Goal: Information Seeking & Learning: Compare options

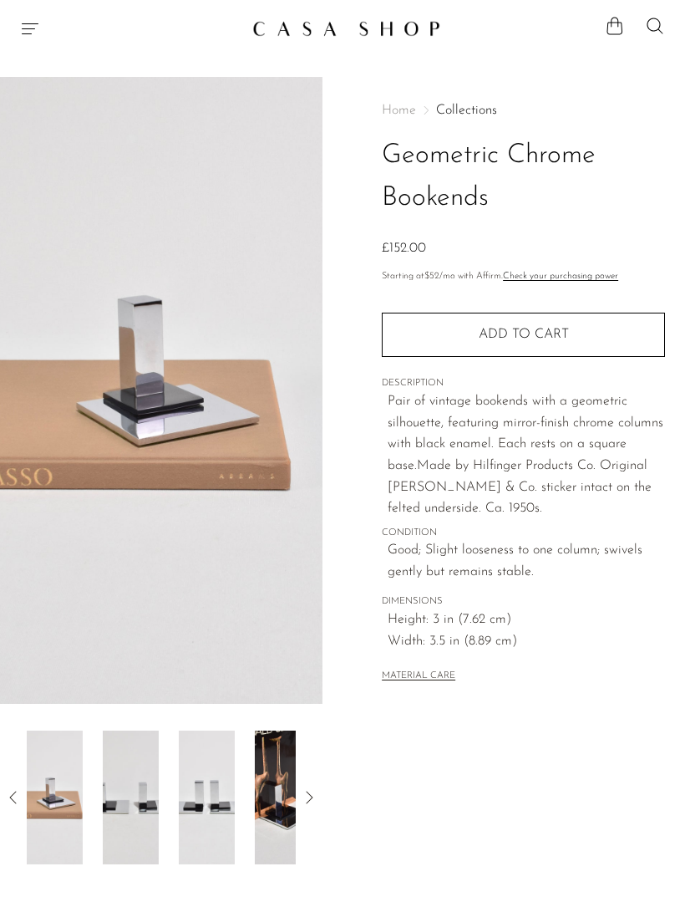
click at [129, 795] on img at bounding box center [131, 797] width 56 height 134
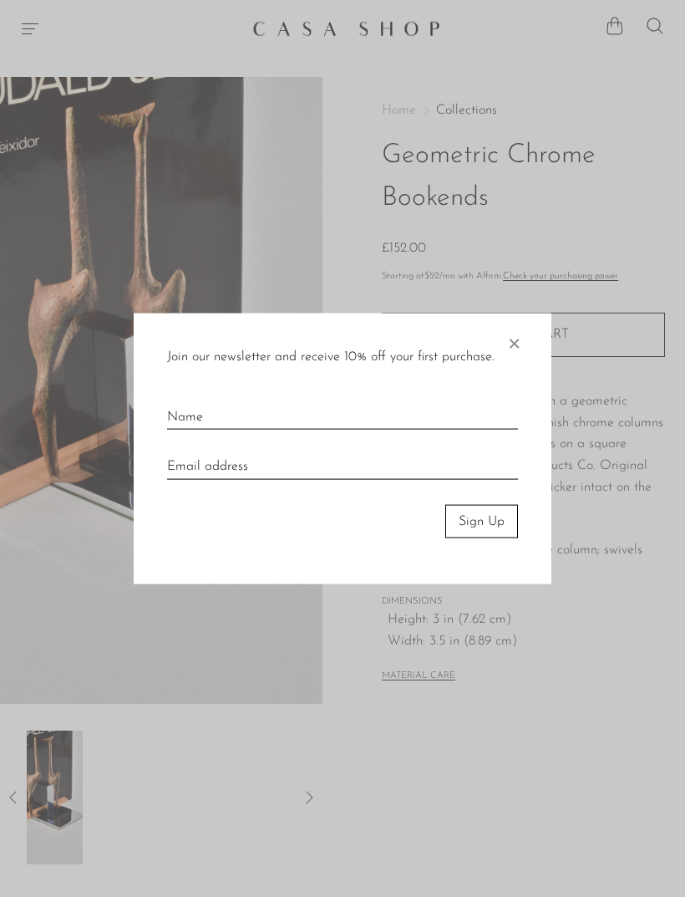
click at [508, 339] on span "×" at bounding box center [514, 339] width 17 height 53
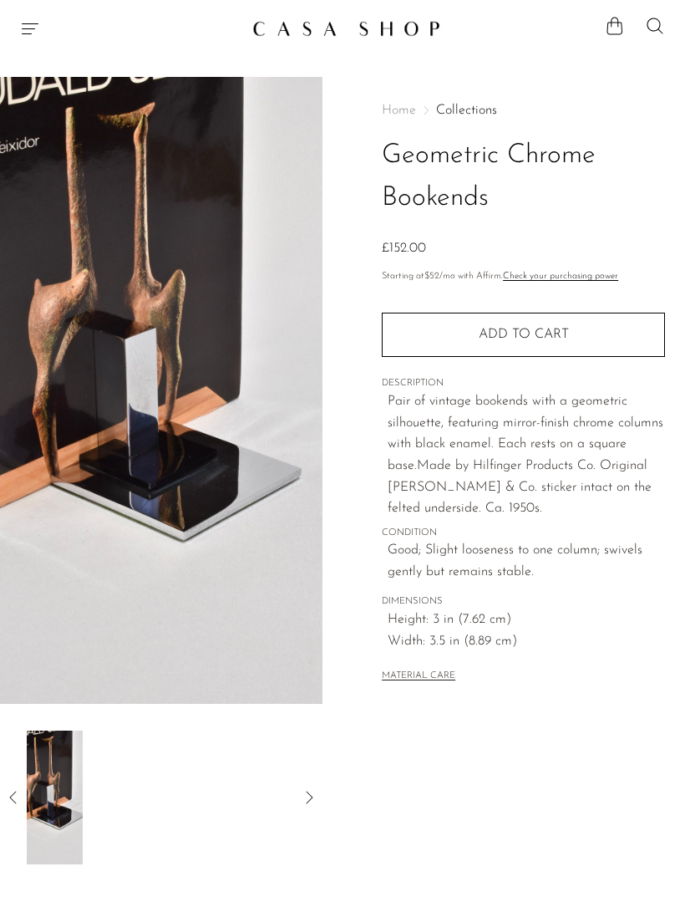
click at [37, 23] on icon "Menu" at bounding box center [30, 28] width 17 height 11
click at [577, 218] on h1 "Geometric Chrome Bookends" at bounding box center [523, 177] width 283 height 85
click at [661, 20] on icon at bounding box center [655, 26] width 20 height 20
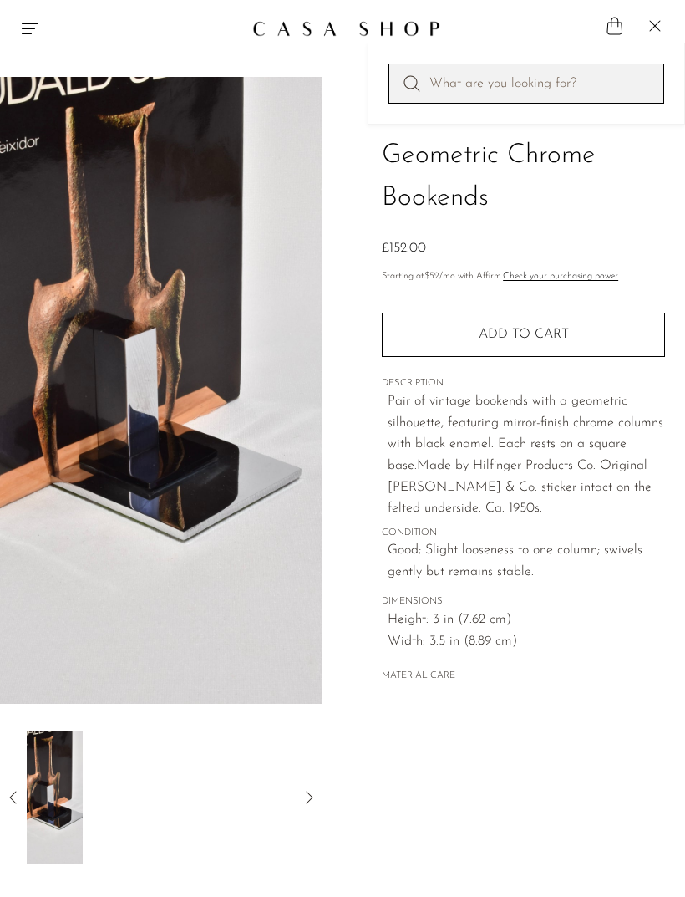
click at [511, 73] on input "Perform a search" at bounding box center [527, 84] width 276 height 40
type input "Bookend"
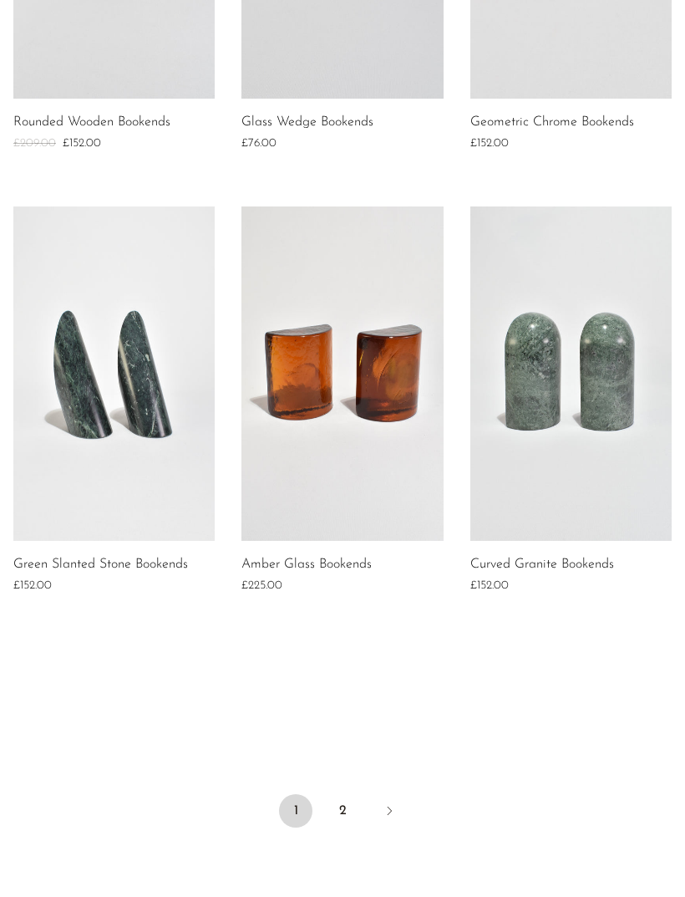
scroll to position [1371, 0]
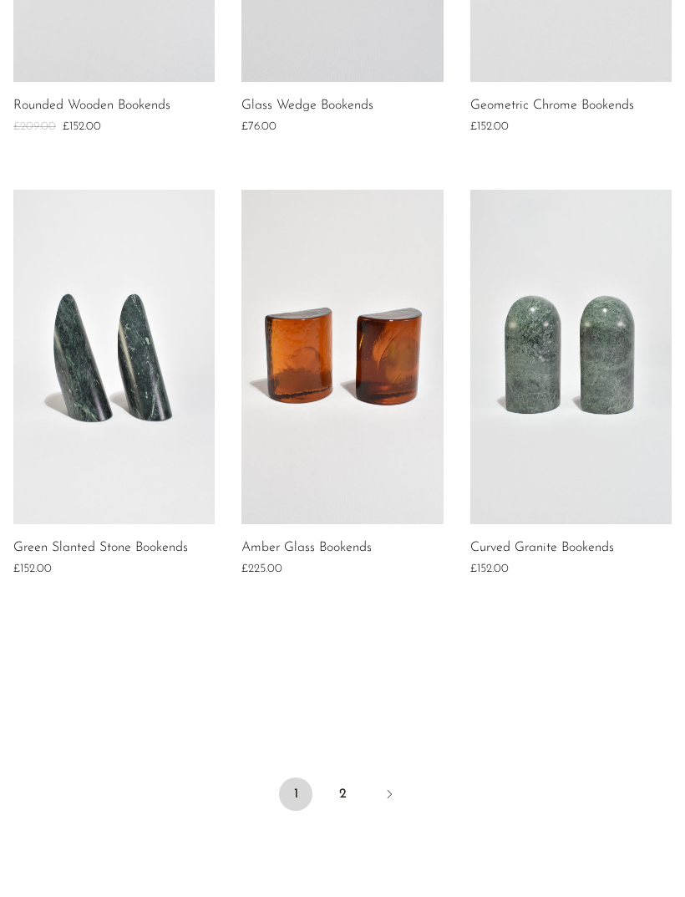
click at [389, 791] on icon "Next" at bounding box center [389, 793] width 13 height 13
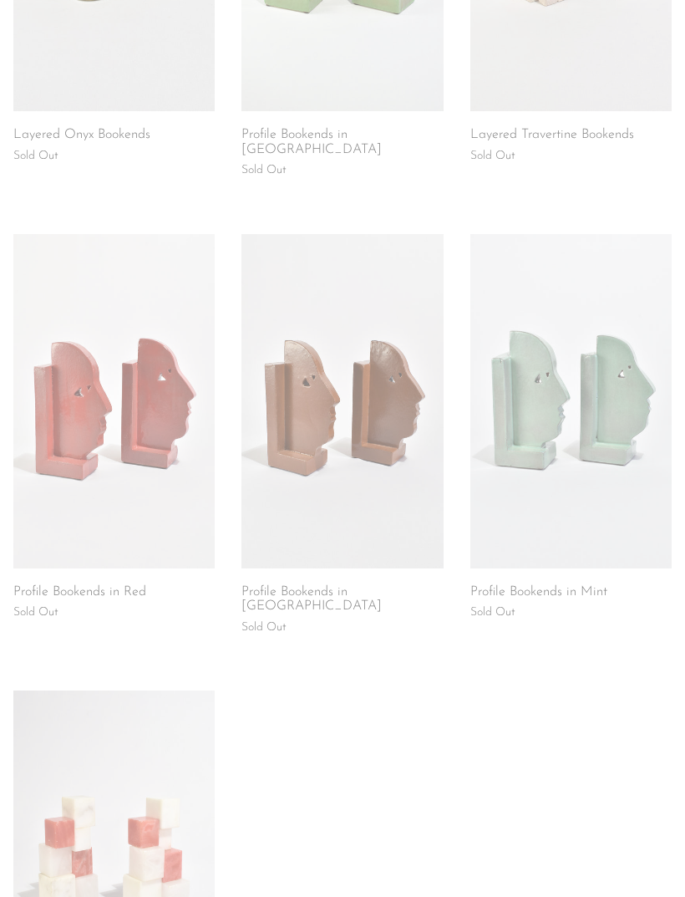
scroll to position [883, 0]
